Goal: Task Accomplishment & Management: Complete application form

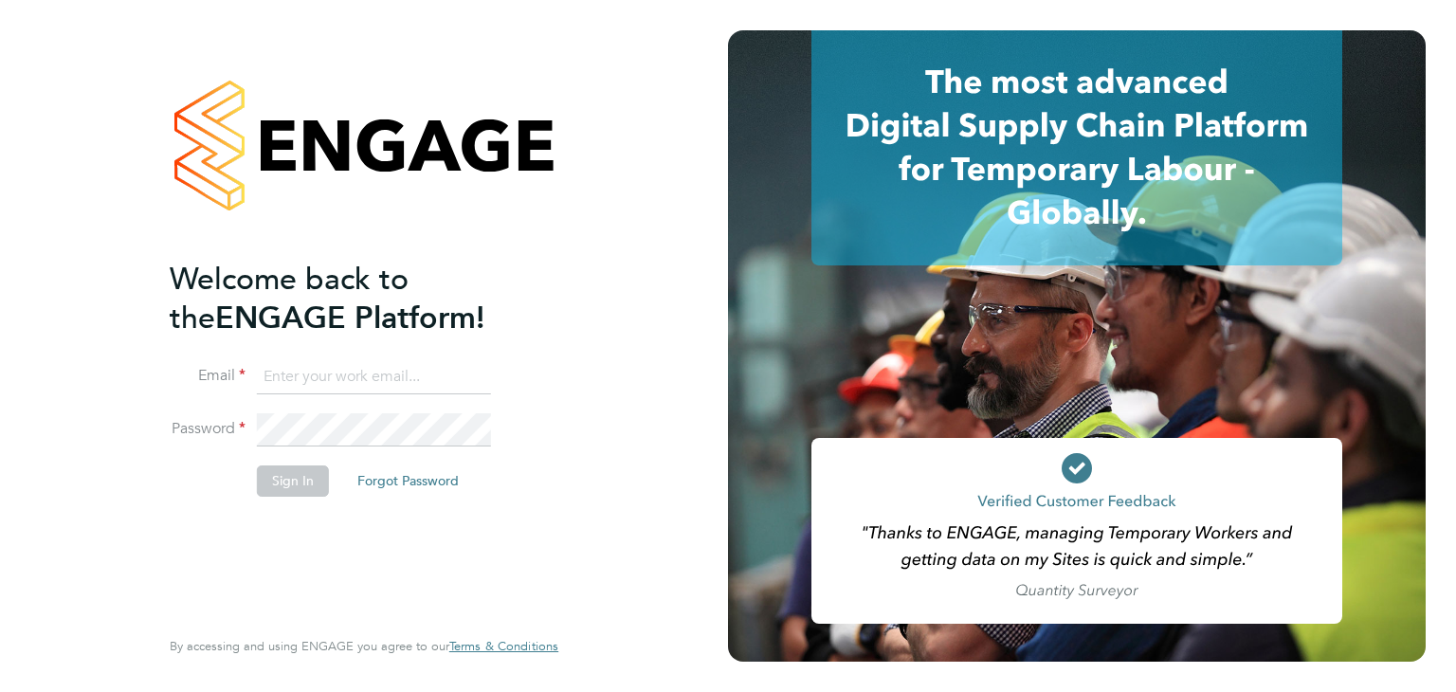
click at [336, 373] on input at bounding box center [374, 377] width 234 height 34
type input "[EMAIL_ADDRESS][DOMAIN_NAME]"
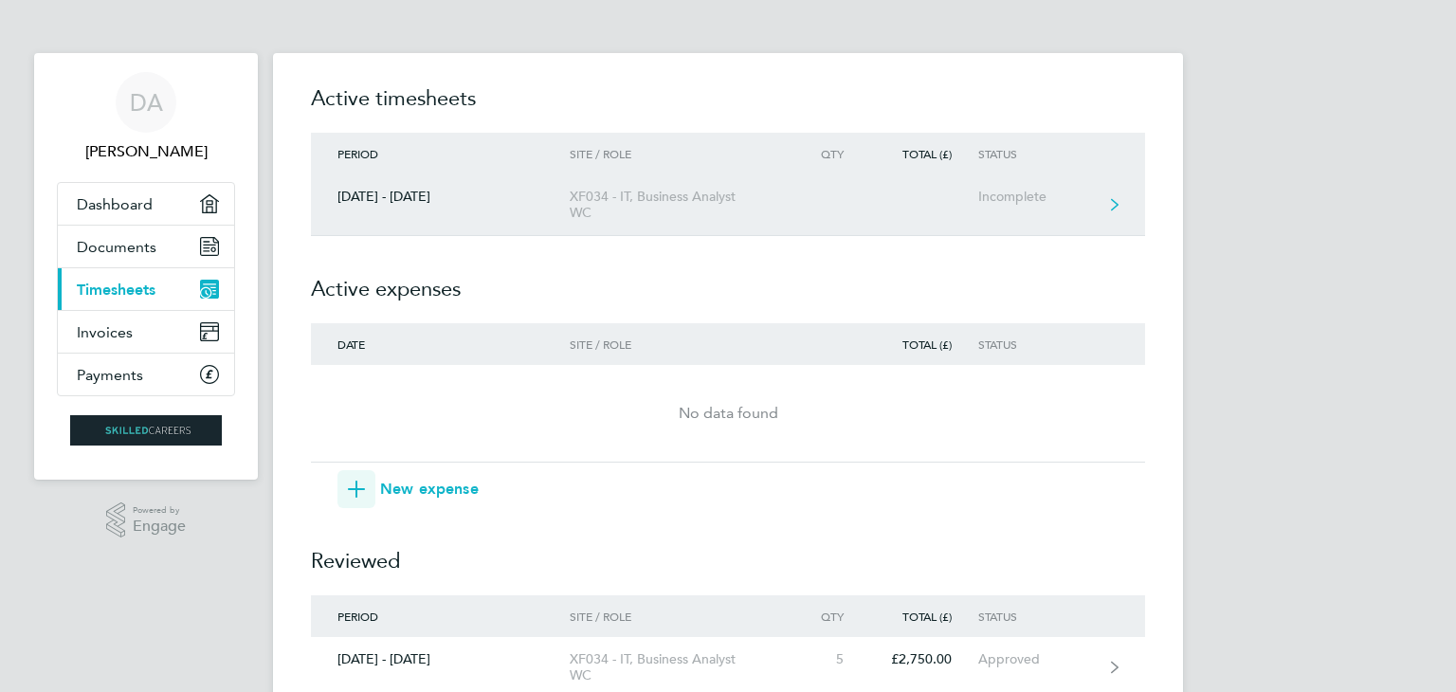
click at [457, 203] on div "27 Sept - 03 Oct 2025" at bounding box center [440, 197] width 259 height 16
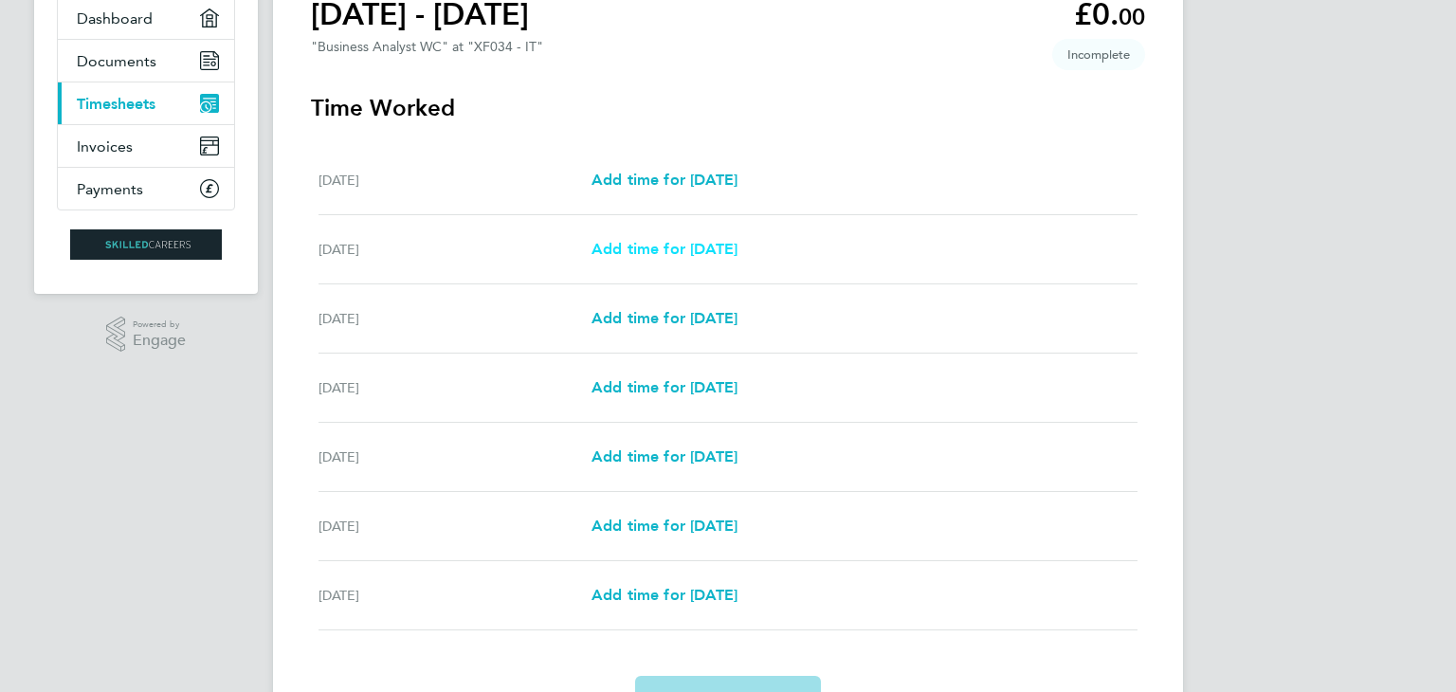
scroll to position [190, 0]
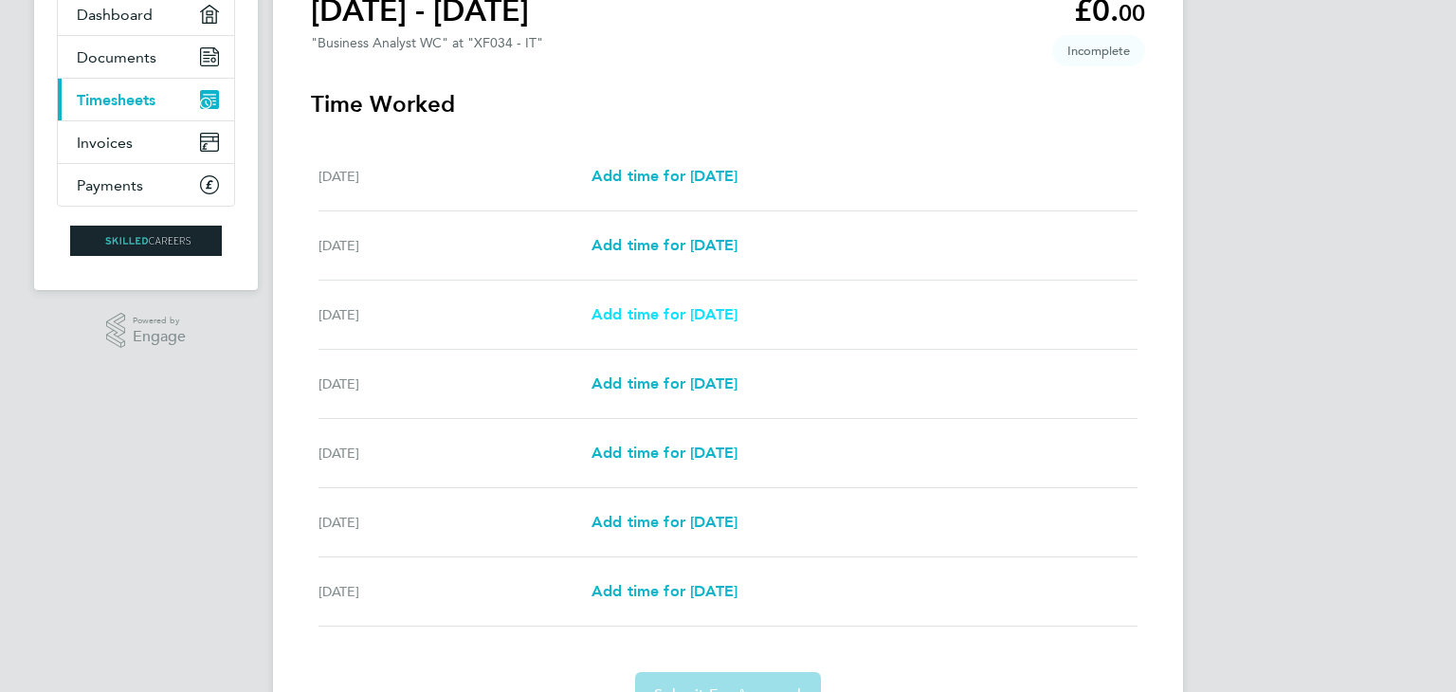
click at [680, 314] on span "Add time for Mon 29 Sep" at bounding box center [664, 314] width 146 height 18
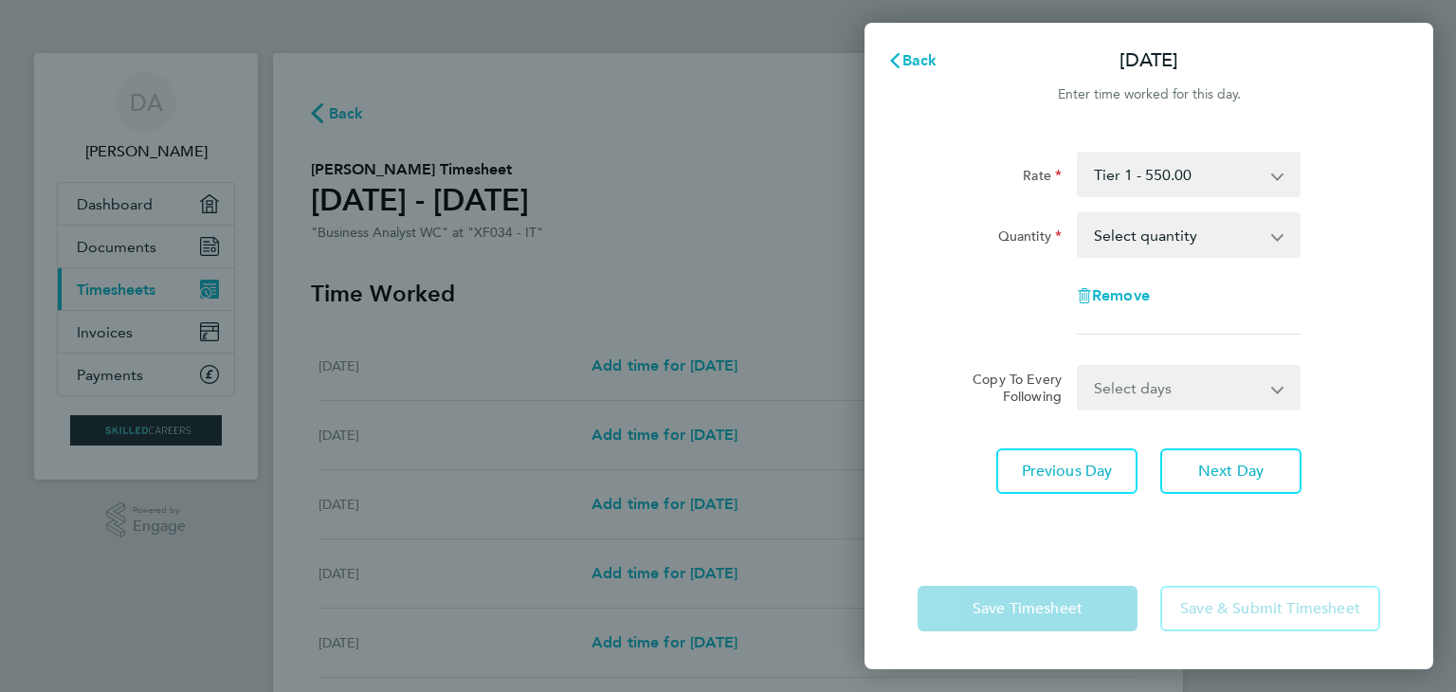
click at [1297, 243] on app-icon-cross-button at bounding box center [1287, 235] width 23 height 42
click at [1292, 241] on app-icon-cross-button at bounding box center [1287, 235] width 23 height 42
click at [1282, 242] on app-icon-cross-button at bounding box center [1287, 235] width 23 height 42
click at [1282, 234] on app-icon-cross-button at bounding box center [1287, 235] width 23 height 42
click at [1210, 234] on select "Select quantity 0.5 1" at bounding box center [1177, 235] width 197 height 42
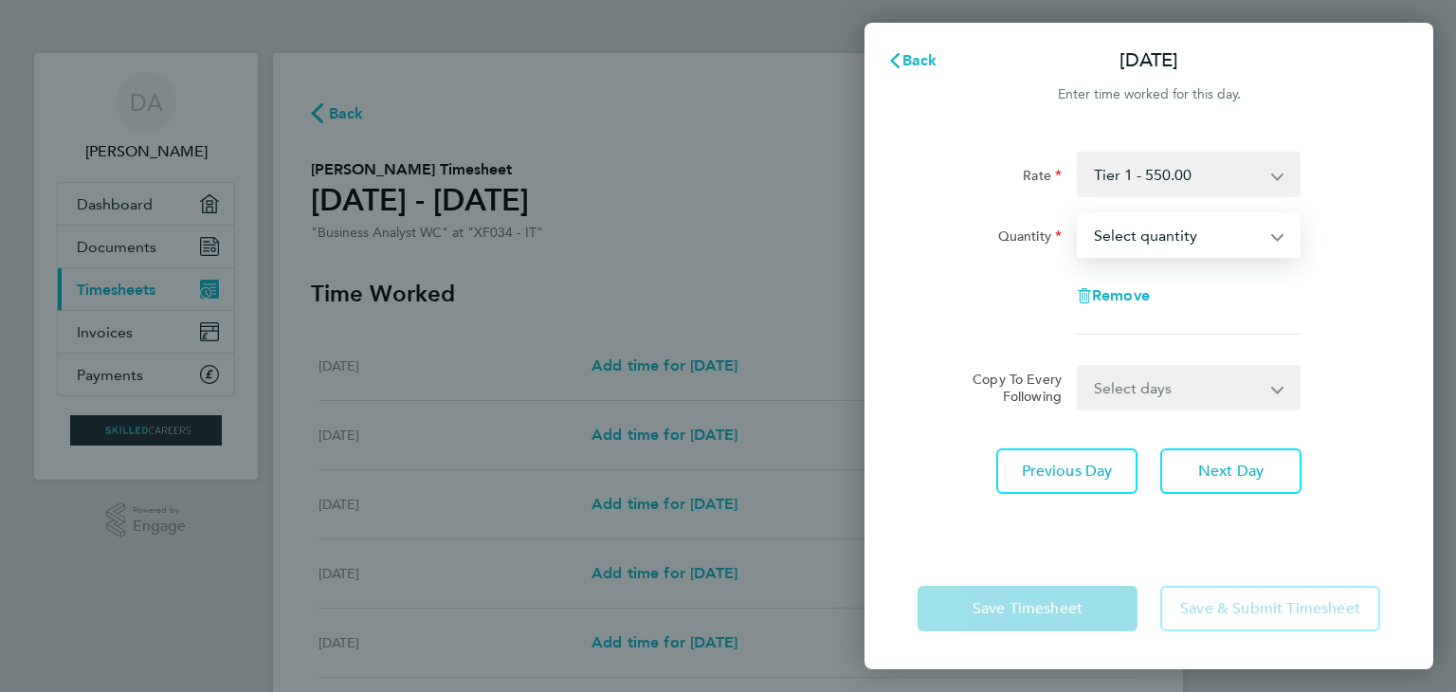
select select "1"
click at [1079, 214] on select "Select quantity 0.5 1" at bounding box center [1177, 235] width 197 height 42
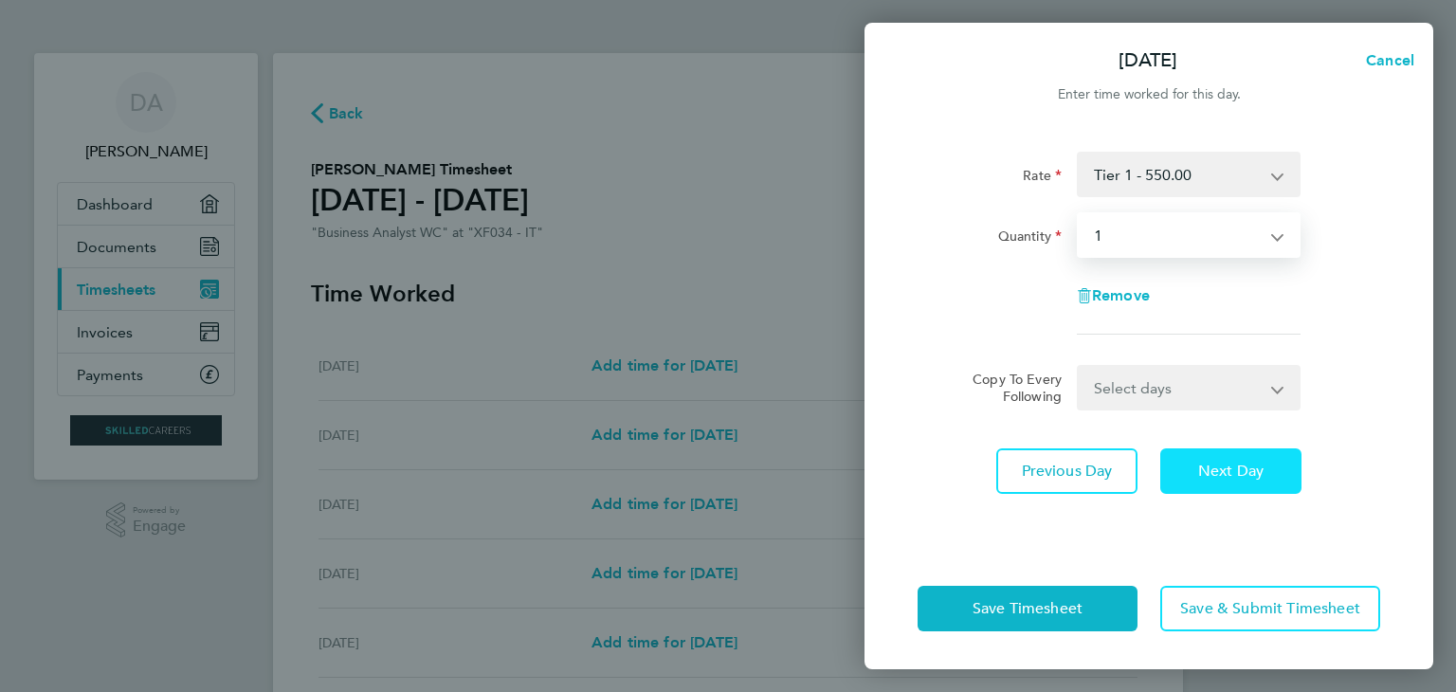
click at [1245, 471] on span "Next Day" at bounding box center [1230, 471] width 65 height 19
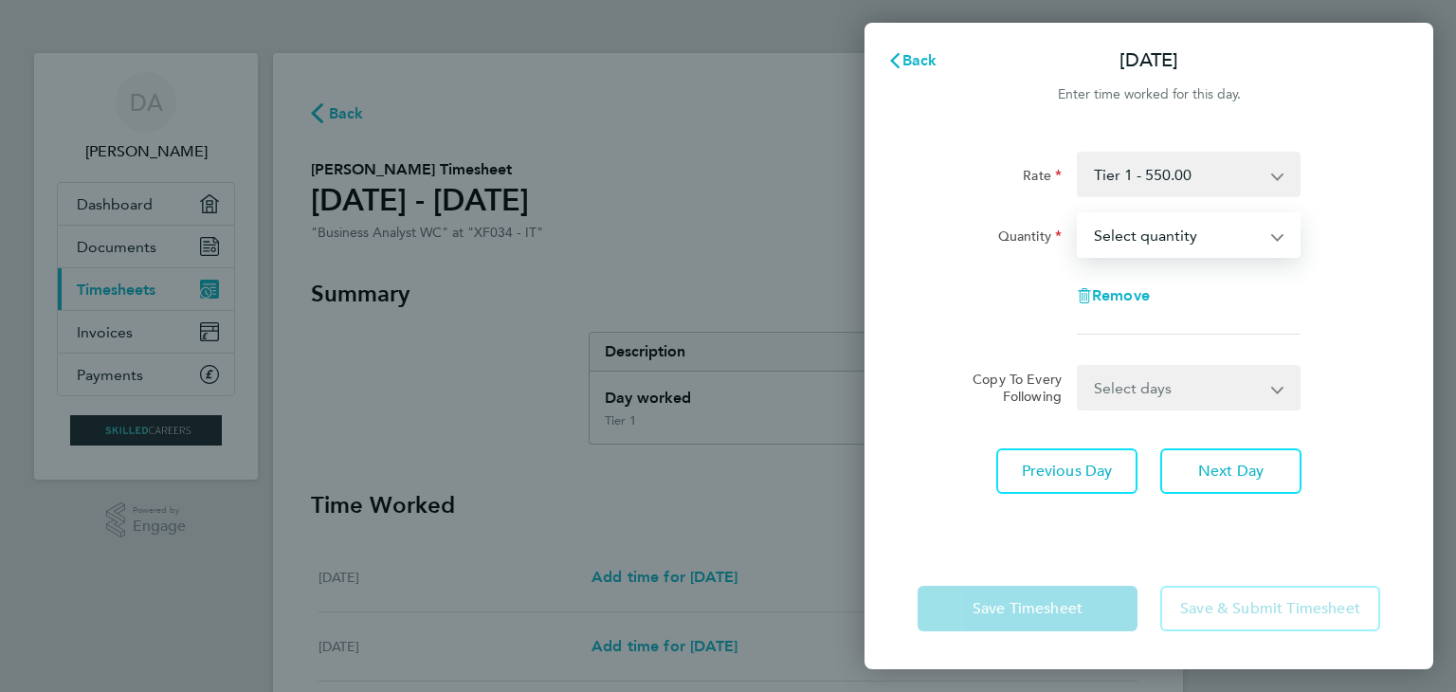
click at [1244, 236] on select "Select quantity 0.5 1" at bounding box center [1177, 235] width 197 height 42
select select "1"
click at [1079, 214] on select "Select quantity 0.5 1" at bounding box center [1177, 235] width 197 height 42
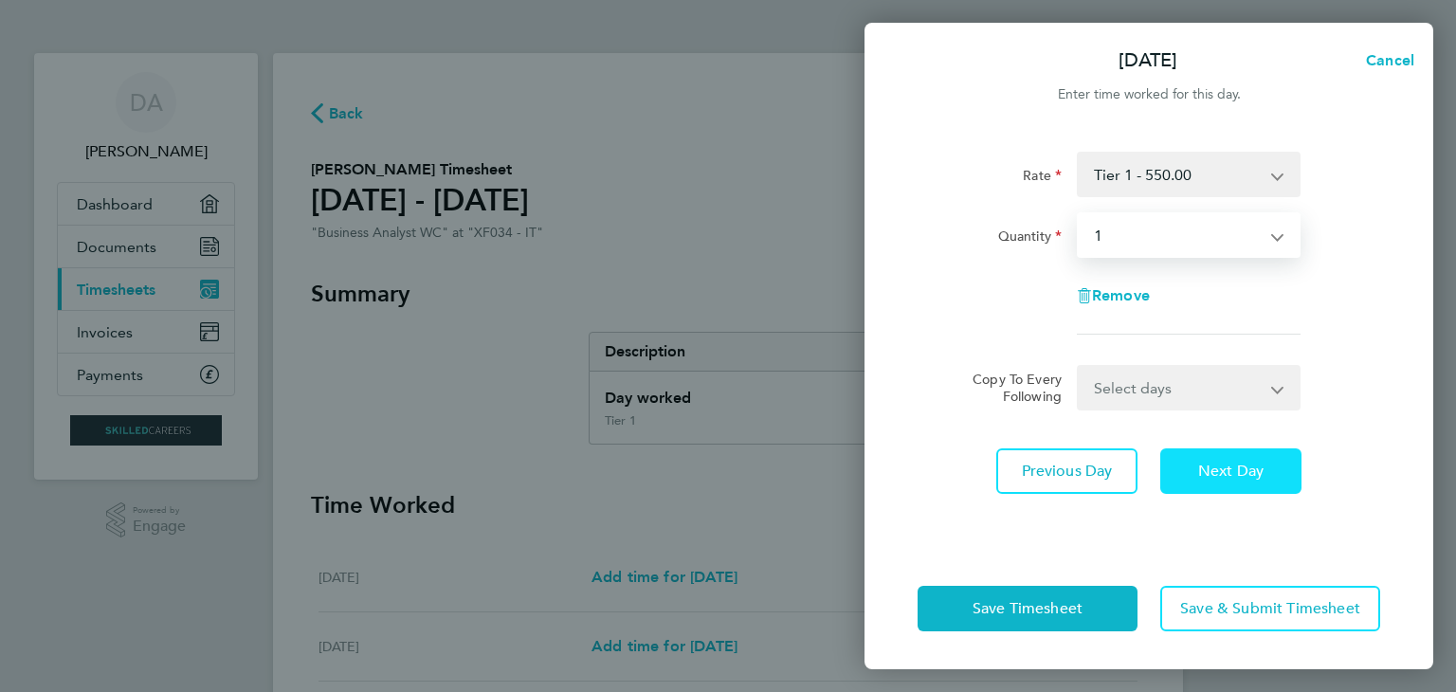
click at [1235, 468] on span "Next Day" at bounding box center [1230, 471] width 65 height 19
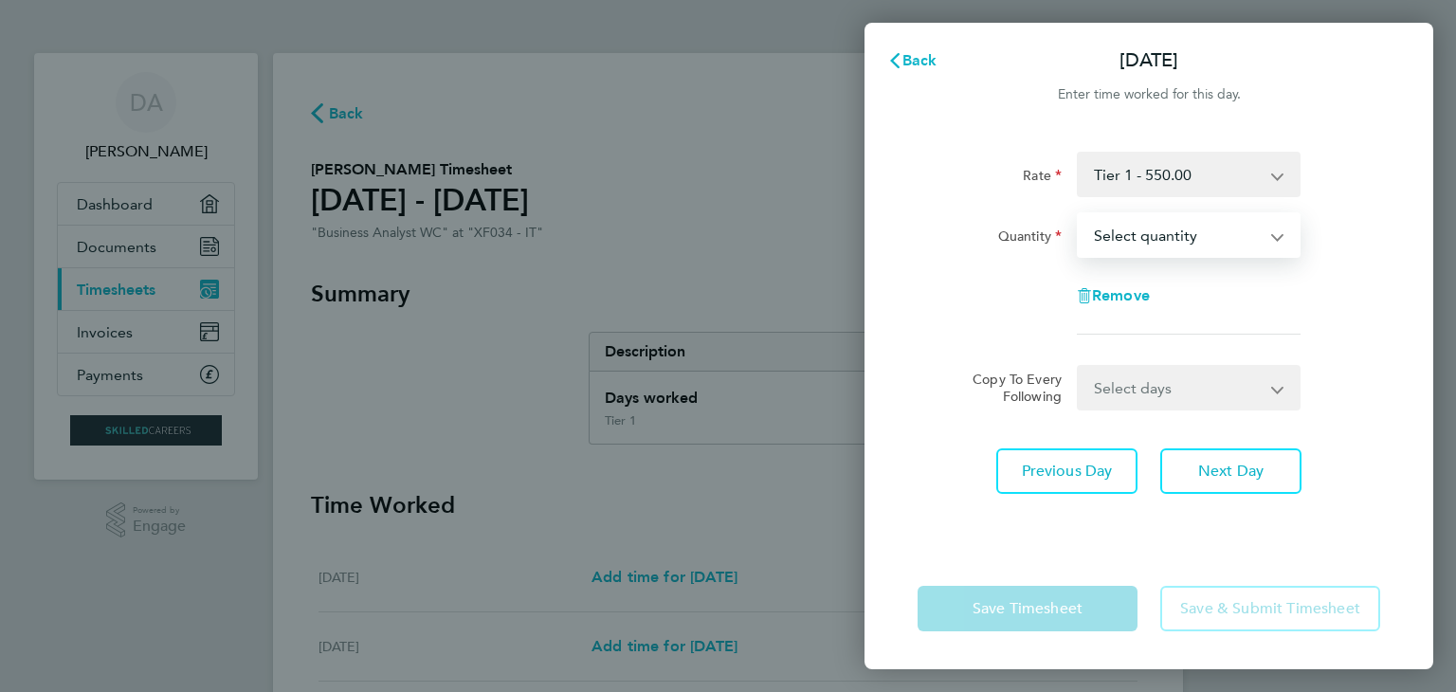
click at [1231, 230] on select "Select quantity 0.5 1" at bounding box center [1177, 235] width 197 height 42
select select "1"
click at [1079, 214] on select "Select quantity 0.5 1" at bounding box center [1177, 235] width 197 height 42
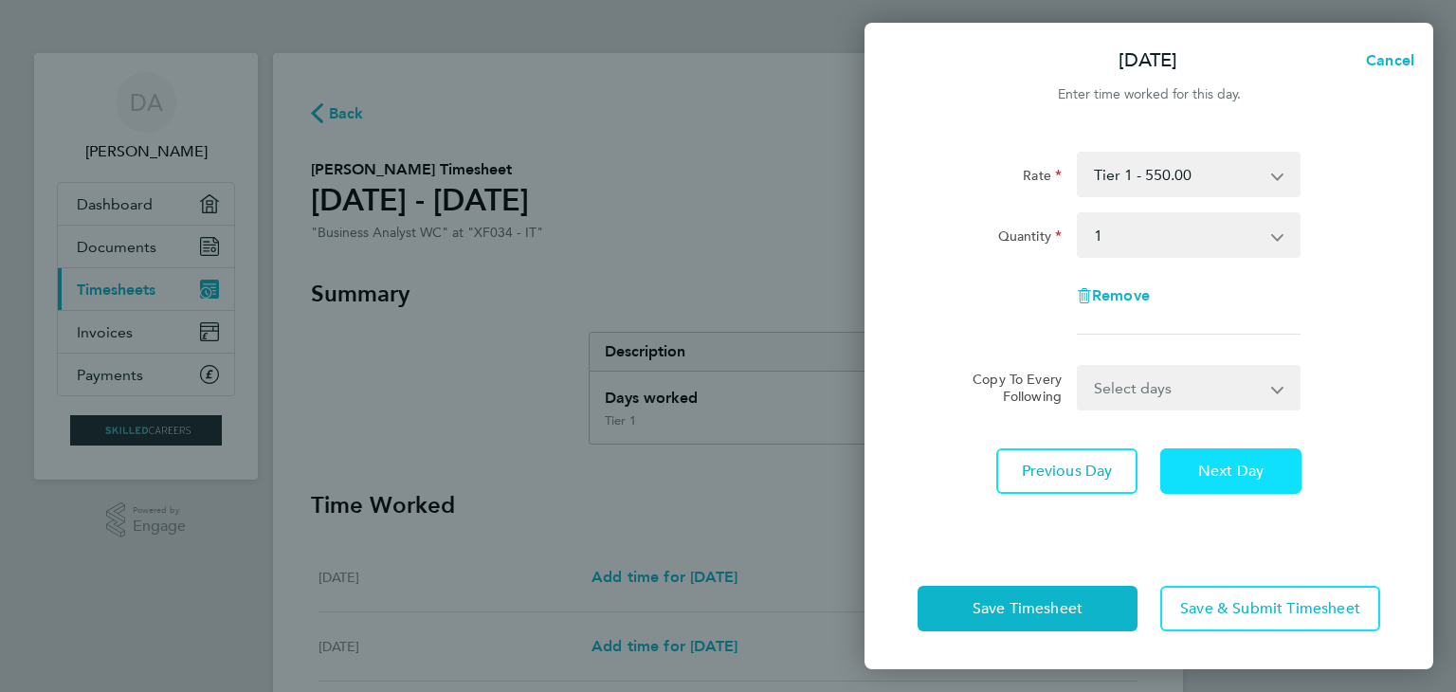
click at [1238, 464] on span "Next Day" at bounding box center [1230, 471] width 65 height 19
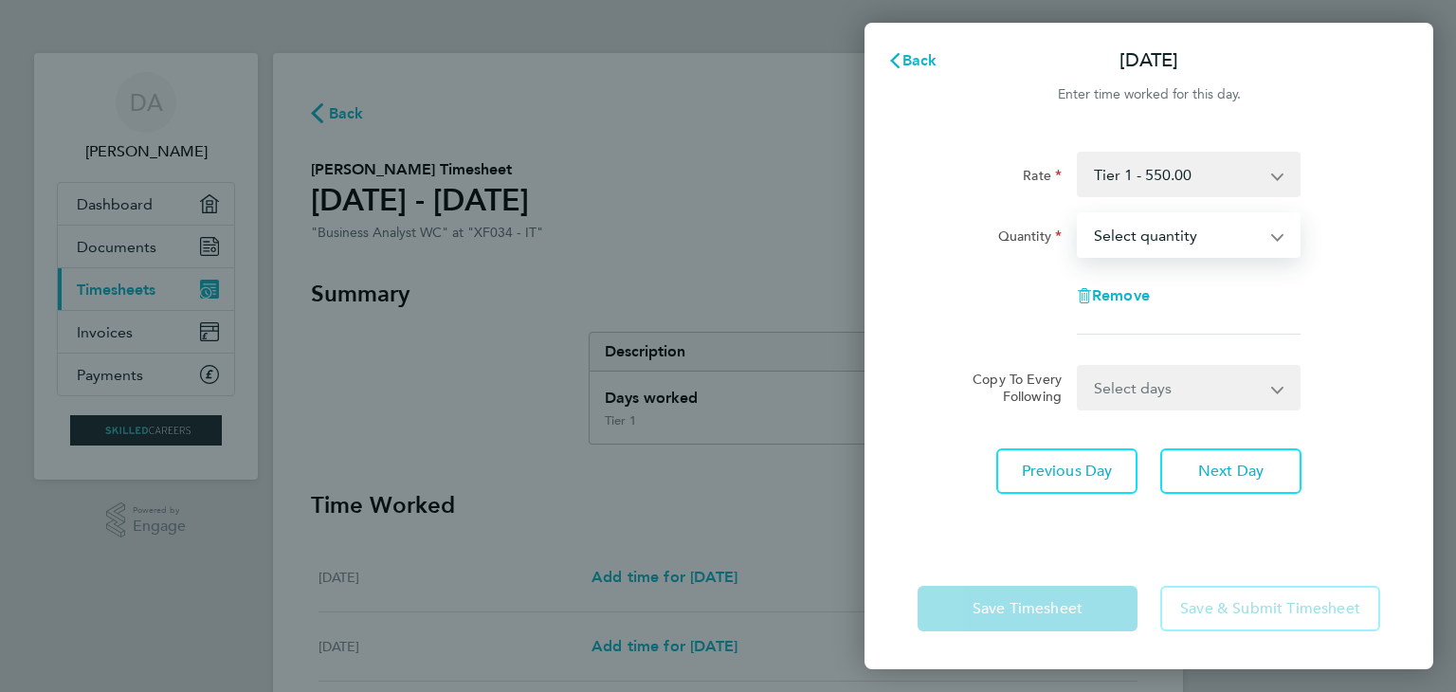
click at [1198, 235] on select "Select quantity 0.5 1" at bounding box center [1177, 235] width 197 height 42
click at [1192, 336] on app-timesheet-line-form-group "Rate Tier 1 - 550.00 Quantity Select quantity 0.5 1 Remove" at bounding box center [1149, 251] width 463 height 198
click at [1187, 220] on select "Select quantity 0.5 1" at bounding box center [1177, 235] width 197 height 42
select select "1"
click at [1079, 214] on select "Select quantity 0.5 1" at bounding box center [1177, 235] width 197 height 42
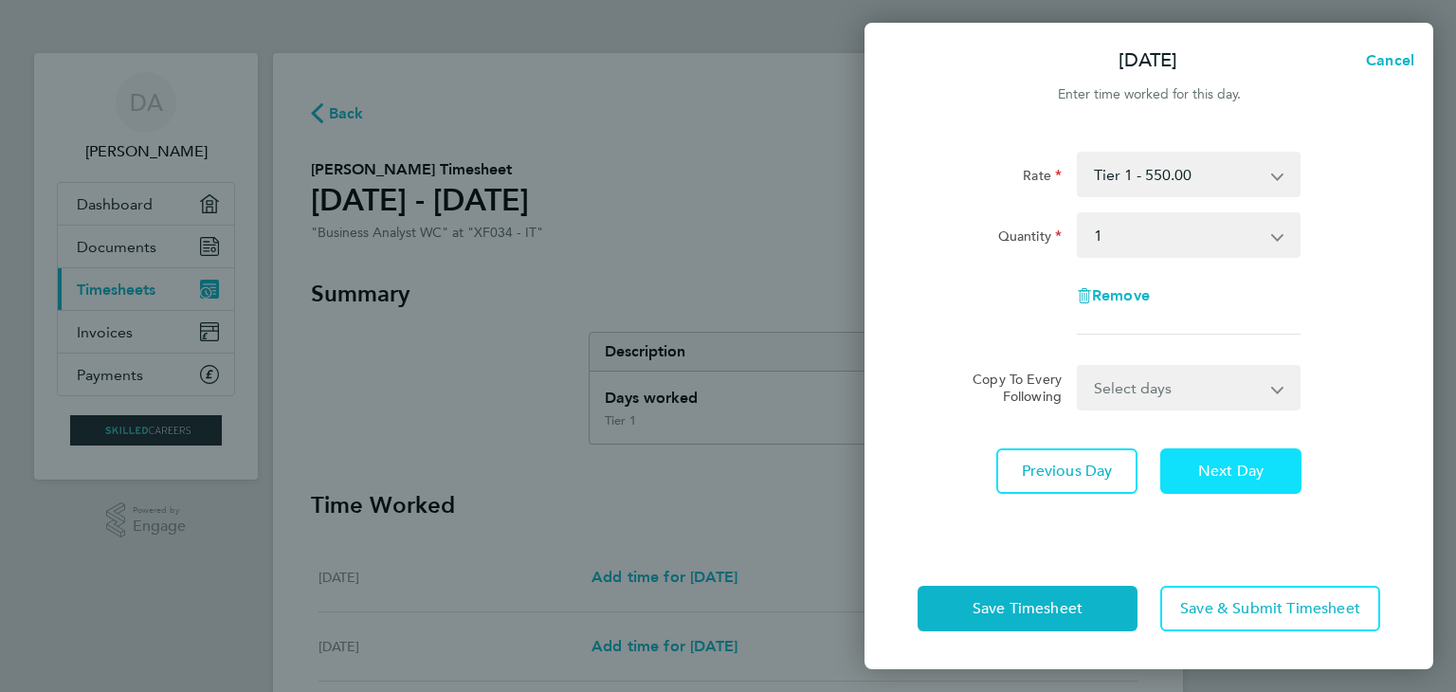
click at [1244, 464] on span "Next Day" at bounding box center [1230, 471] width 65 height 19
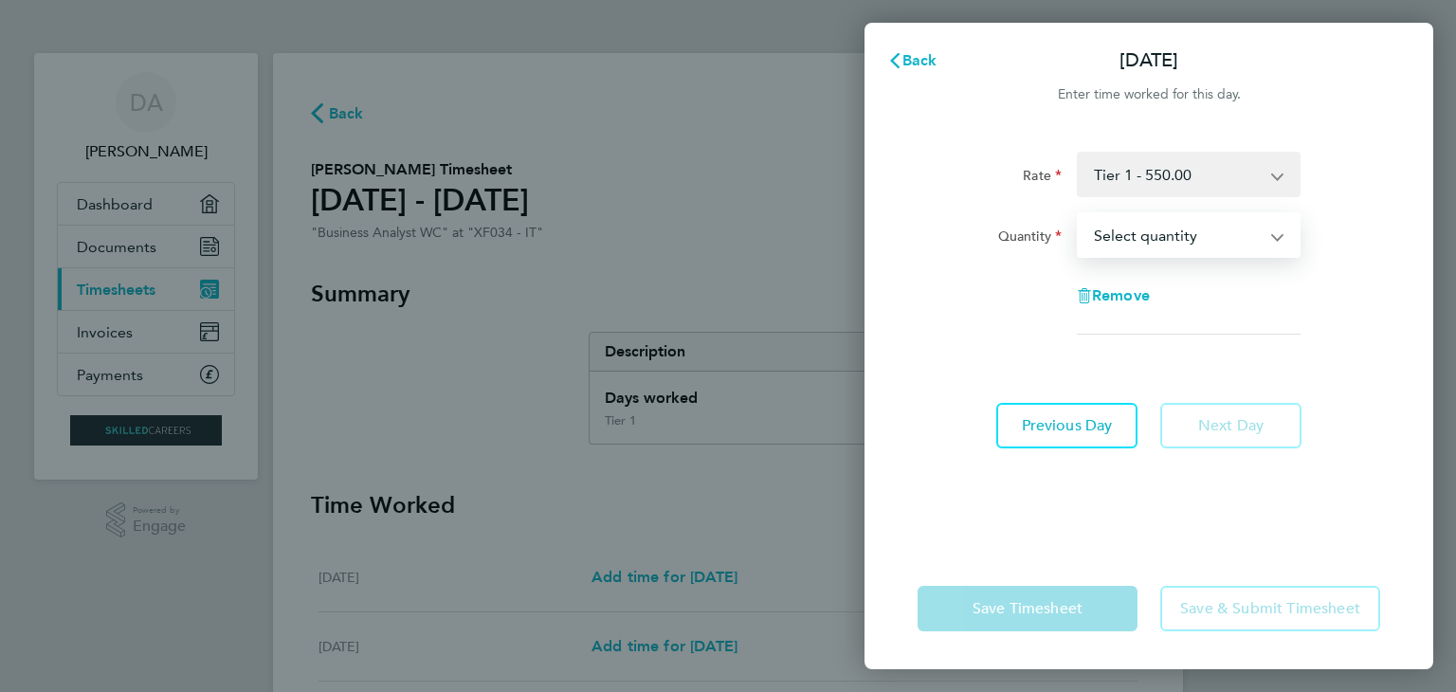
click at [1205, 235] on select "Select quantity 0.5 1" at bounding box center [1177, 235] width 197 height 42
select select "1"
click at [1079, 214] on select "Select quantity 0.5 1" at bounding box center [1177, 235] width 197 height 42
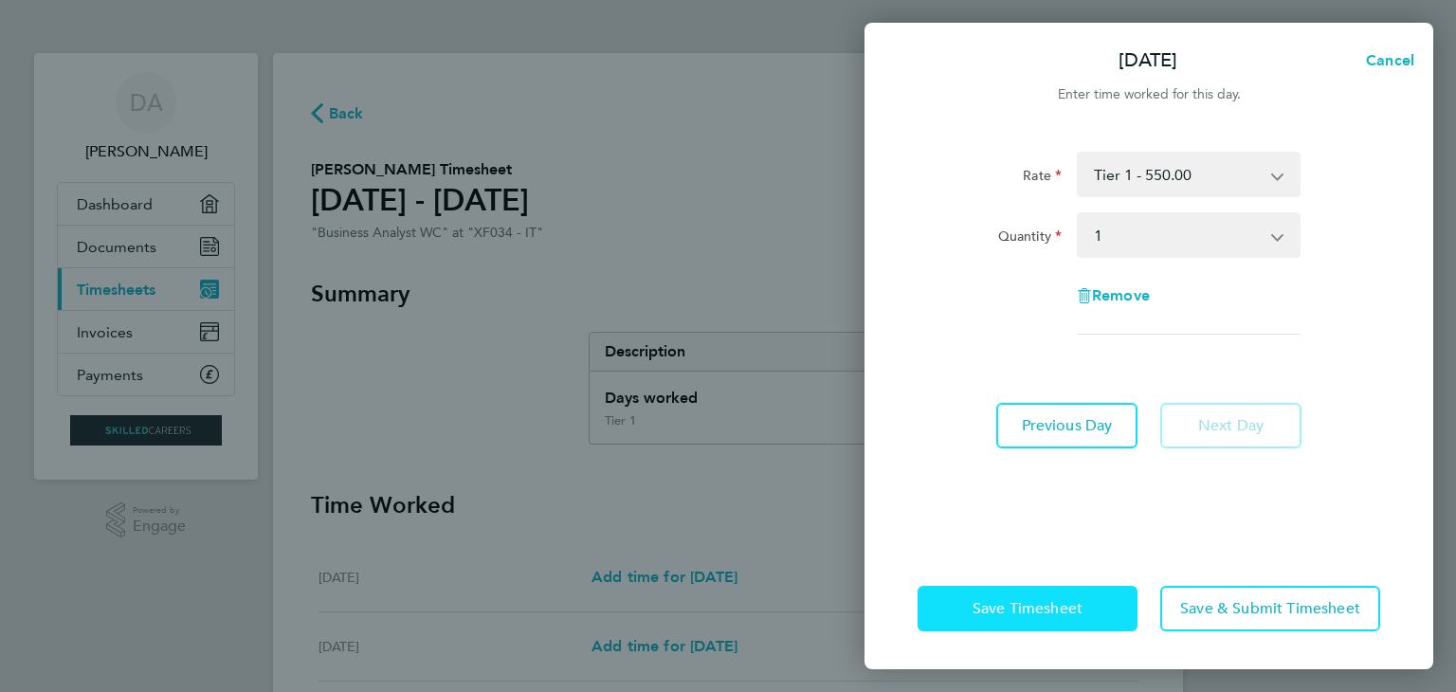
click at [1038, 611] on span "Save Timesheet" at bounding box center [1028, 608] width 110 height 19
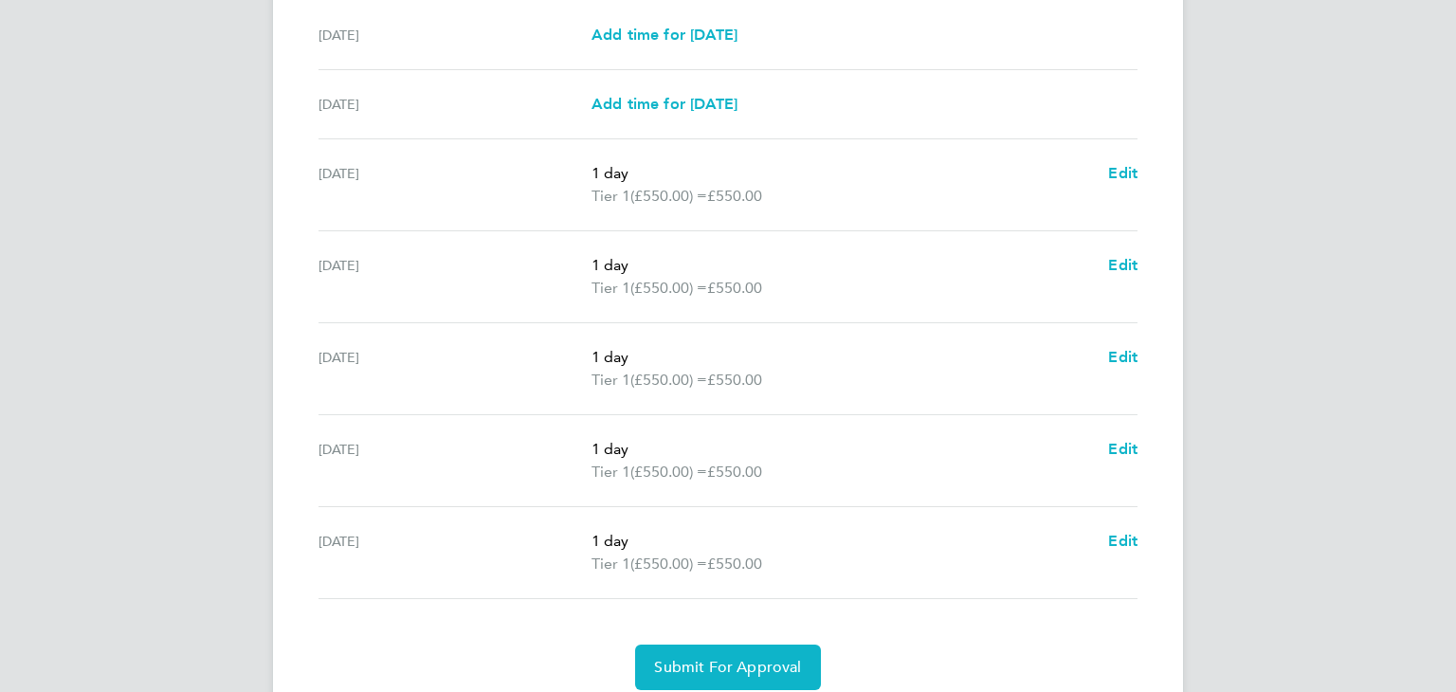
scroll to position [615, 0]
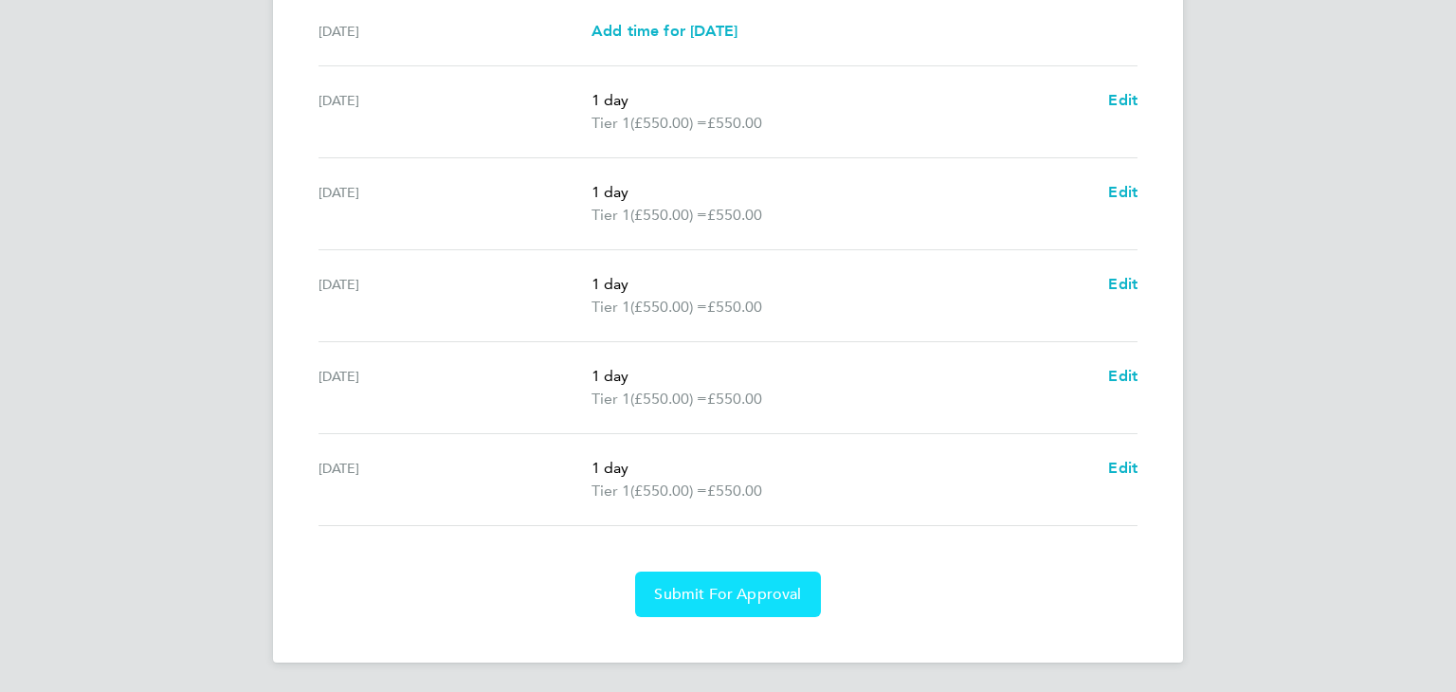
click at [752, 589] on span "Submit For Approval" at bounding box center [727, 594] width 147 height 19
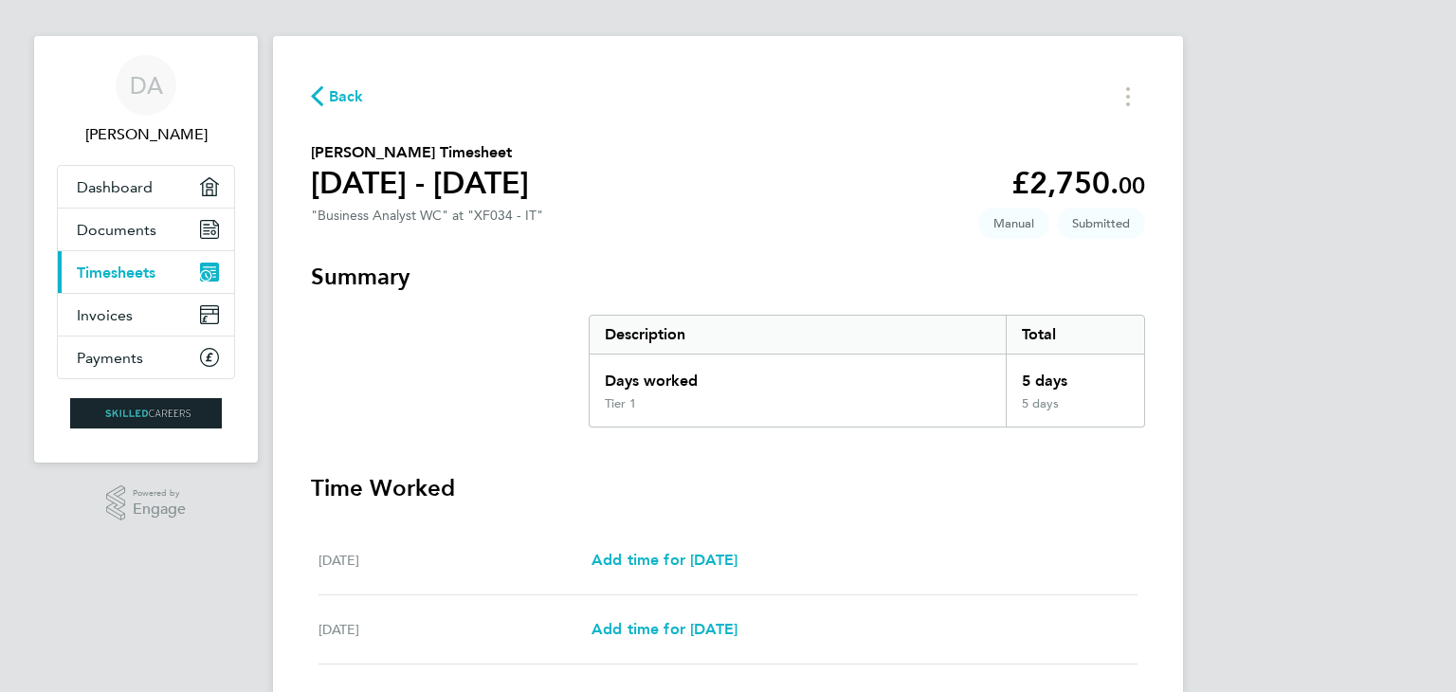
scroll to position [0, 0]
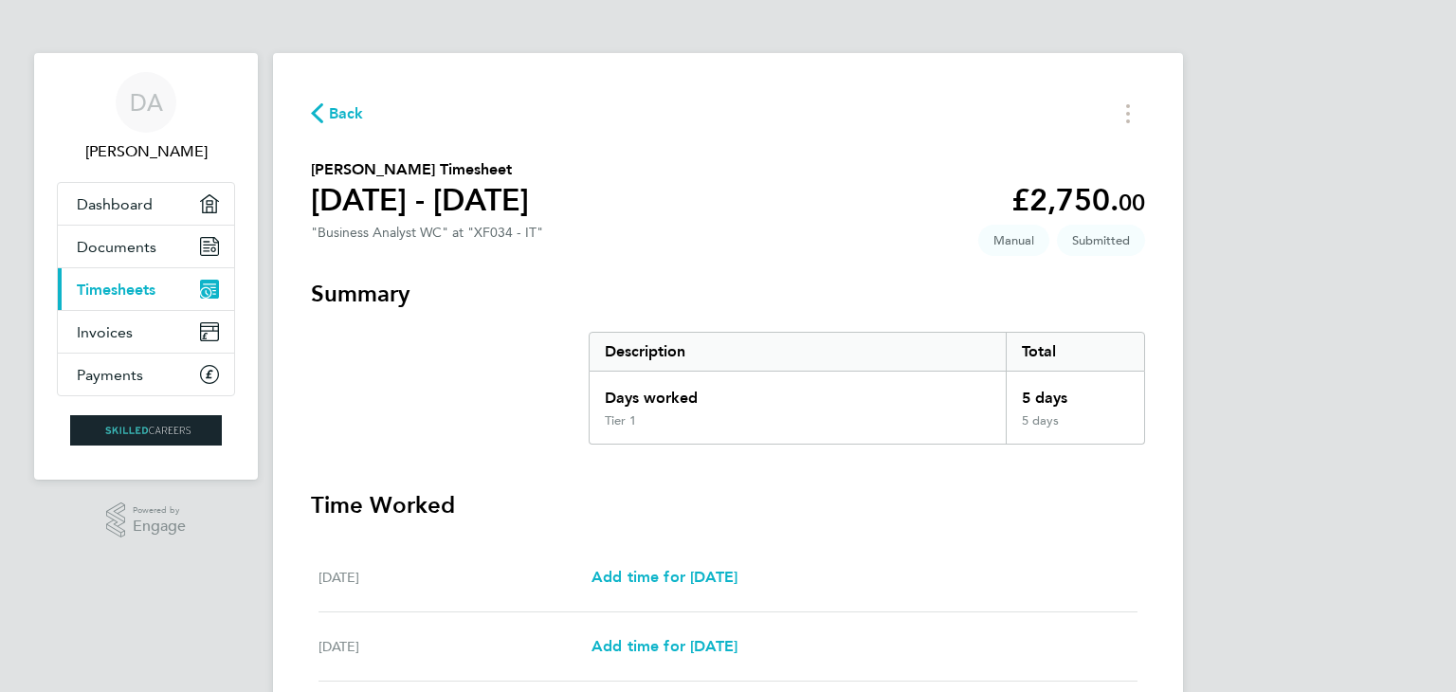
click at [128, 287] on span "Timesheets" at bounding box center [116, 290] width 79 height 18
